Goal: Information Seeking & Learning: Learn about a topic

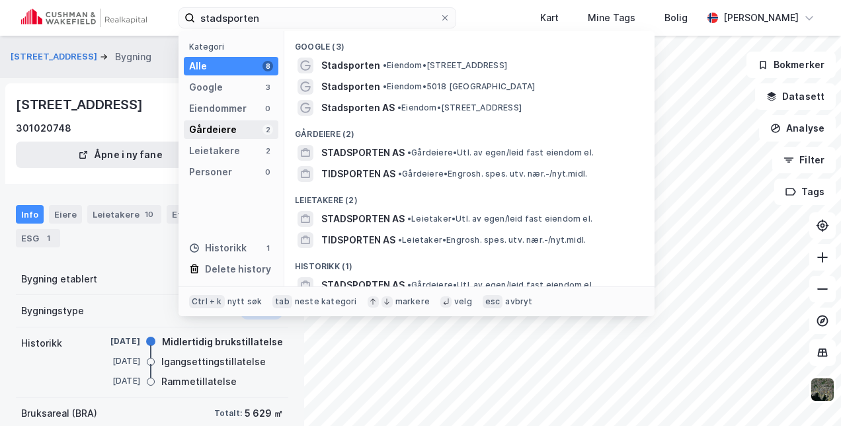
type input "stadsporten"
click at [217, 122] on div "Gårdeiere" at bounding box center [213, 130] width 48 height 16
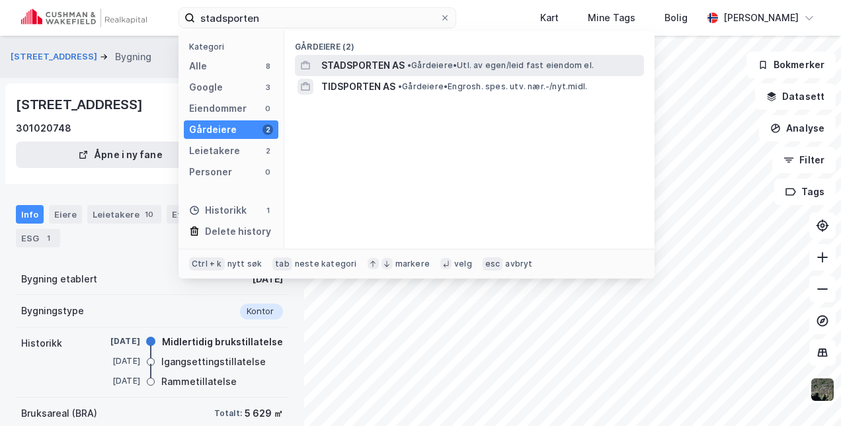
click at [377, 64] on span "STADSPORTEN AS" at bounding box center [362, 65] width 83 height 16
